Goal: Transaction & Acquisition: Purchase product/service

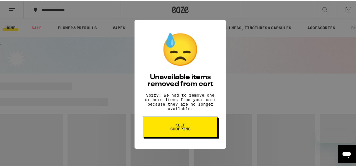
click at [206, 119] on div "😓 Unavailable items removed from cart Sorry! We had to remove one or more items…" at bounding box center [179, 83] width 91 height 129
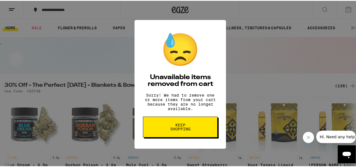
click at [199, 123] on button "Keep Shopping" at bounding box center [180, 126] width 75 height 21
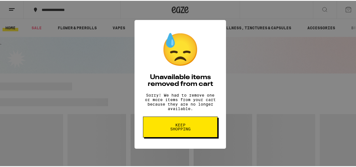
click at [193, 132] on button "Keep Shopping" at bounding box center [180, 126] width 75 height 21
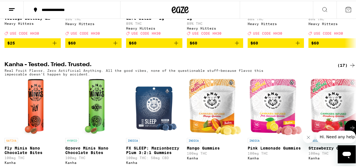
scroll to position [47, 0]
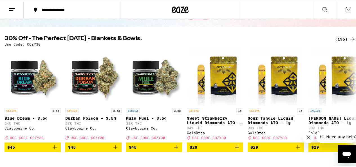
click at [340, 40] on div "(135)" at bounding box center [345, 38] width 21 height 7
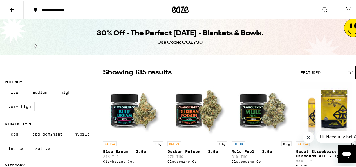
click at [36, 149] on label "Sativa" at bounding box center [42, 148] width 22 height 10
click at [6, 130] on input "Sativa" at bounding box center [6, 129] width 0 height 0
checkbox input "true"
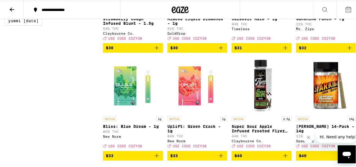
scroll to position [609, 0]
